Goal: Entertainment & Leisure: Consume media (video, audio)

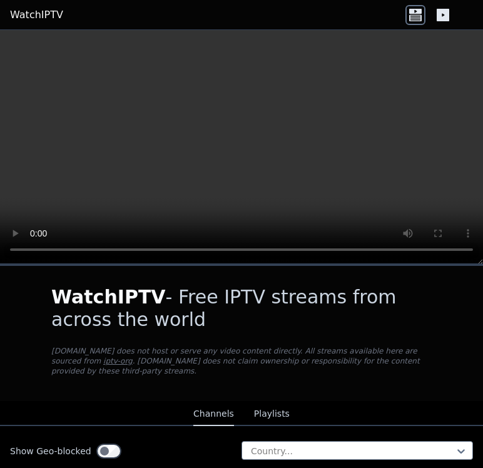
click at [243, 143] on video at bounding box center [241, 147] width 483 height 234
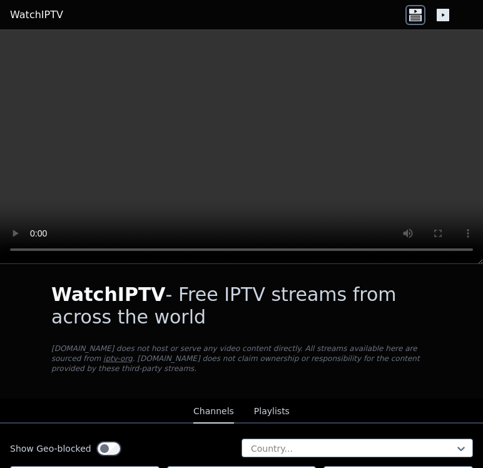
scroll to position [2, 0]
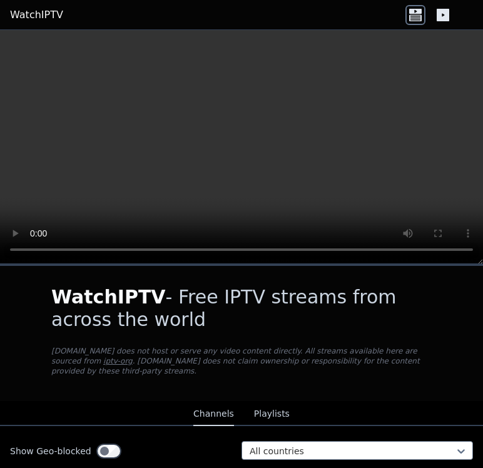
click at [241, 141] on video at bounding box center [241, 147] width 483 height 234
